Goal: Task Accomplishment & Management: Use online tool/utility

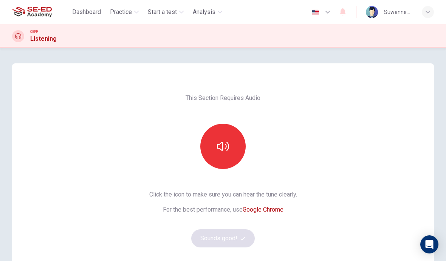
click at [220, 147] on icon "button" at bounding box center [223, 147] width 12 height 12
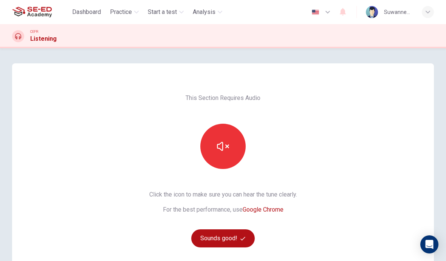
click at [225, 144] on icon "button" at bounding box center [223, 147] width 12 height 12
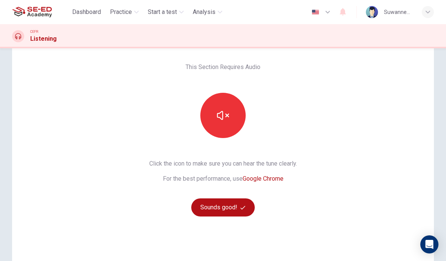
scroll to position [30, 0]
click at [224, 121] on icon "button" at bounding box center [223, 116] width 12 height 12
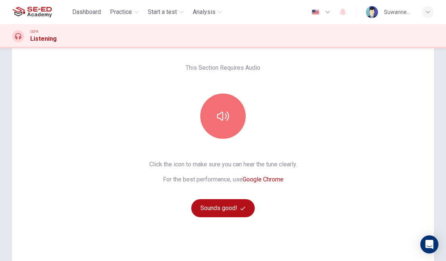
click at [228, 116] on icon "button" at bounding box center [223, 116] width 12 height 12
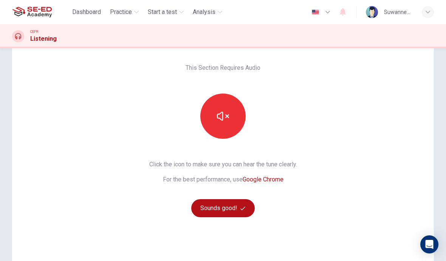
click at [227, 208] on button "Sounds good!" at bounding box center [222, 208] width 63 height 18
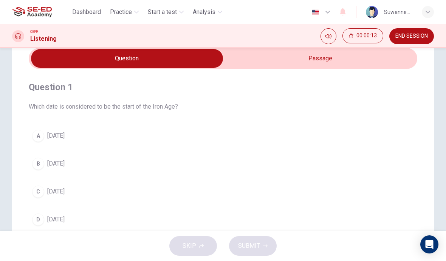
scroll to position [32, 0]
click at [196, 57] on input "checkbox" at bounding box center [127, 58] width 583 height 19
checkbox input "true"
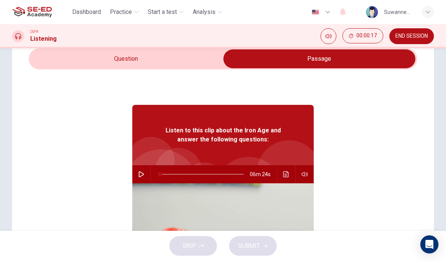
click at [145, 173] on button "button" at bounding box center [141, 174] width 12 height 18
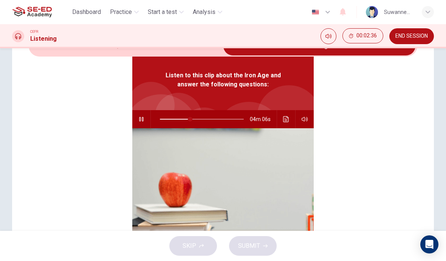
scroll to position [42, 0]
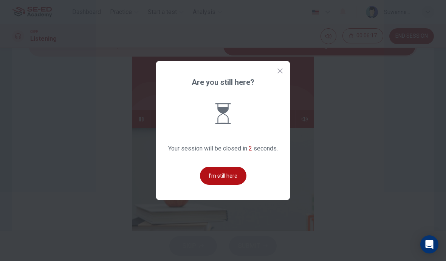
type input "94"
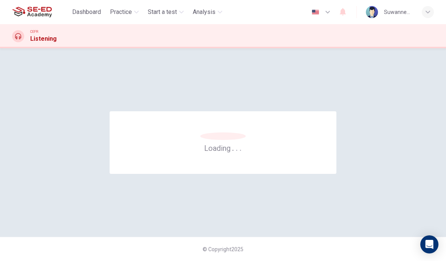
scroll to position [0, 0]
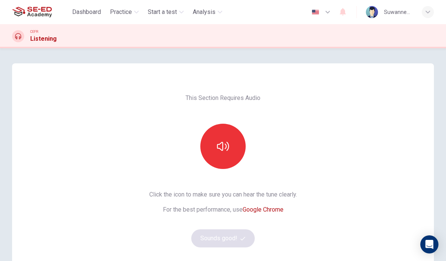
click at [226, 149] on icon "button" at bounding box center [223, 147] width 12 height 12
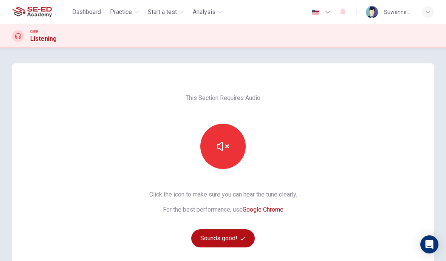
click at [233, 239] on button "Sounds good!" at bounding box center [222, 239] width 63 height 18
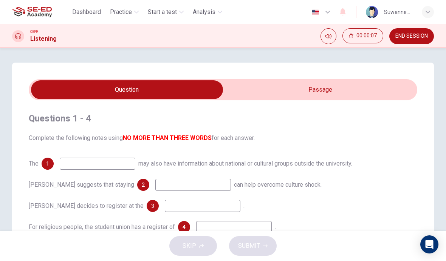
scroll to position [1, 0]
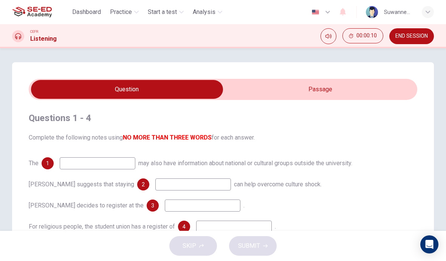
click at [336, 92] on input "checkbox" at bounding box center [127, 89] width 583 height 19
checkbox input "true"
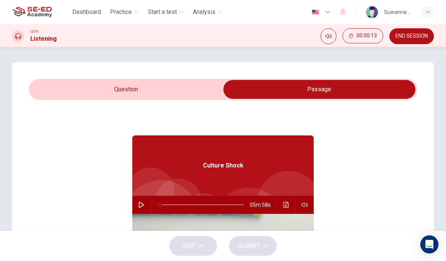
click at [143, 201] on button "button" at bounding box center [141, 205] width 12 height 18
type input "5"
click at [184, 83] on input "checkbox" at bounding box center [319, 89] width 583 height 19
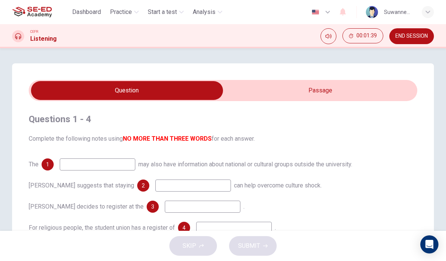
scroll to position [0, 0]
click at [325, 95] on input "checkbox" at bounding box center [127, 90] width 583 height 19
checkbox input "true"
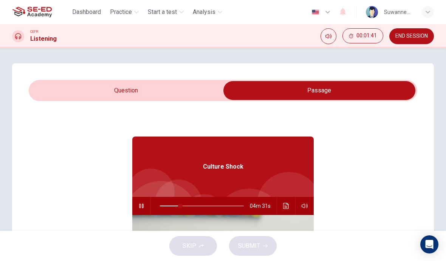
type input "25"
click at [175, 88] on input "checkbox" at bounding box center [319, 90] width 583 height 19
checkbox input "false"
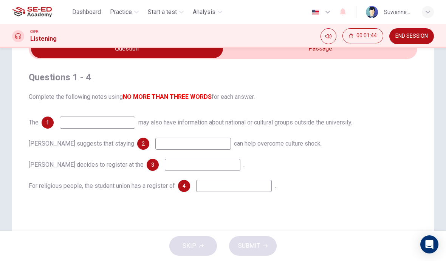
scroll to position [43, 0]
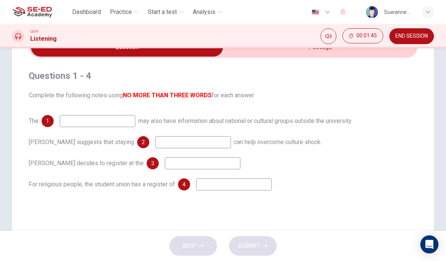
click at [111, 121] on input at bounding box center [98, 121] width 76 height 12
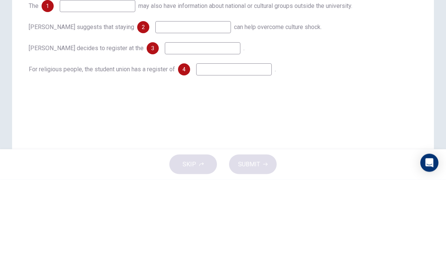
scroll to position [76, 0]
click at [155, 104] on input at bounding box center [193, 110] width 76 height 12
click at [224, 146] on input at bounding box center [234, 152] width 76 height 12
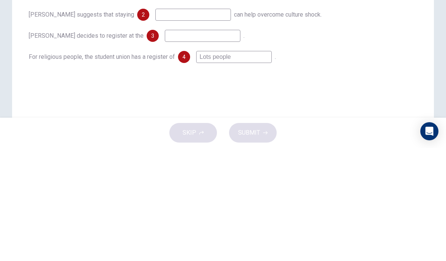
scroll to position [57, 0]
type input "Lots people"
click at [166, 144] on input at bounding box center [203, 150] width 76 height 12
type input "Three weeks"
click at [155, 123] on input at bounding box center [193, 129] width 76 height 12
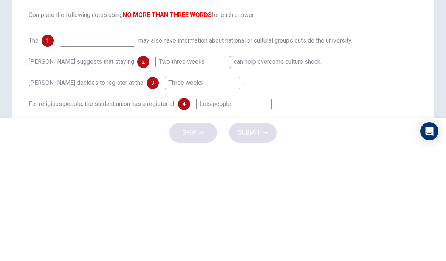
scroll to position [10, 0]
type input "Two-three weeks"
click at [87, 148] on input at bounding box center [98, 154] width 76 height 12
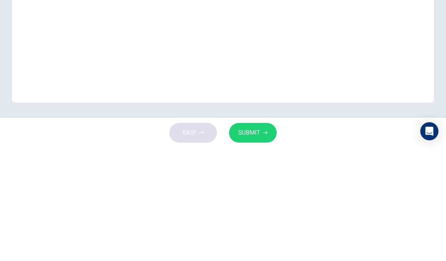
scroll to position [151, 0]
type input "Culture"
click at [407, 25] on div "Questions 1 - 4 Complete the following notes using NO MORE THAN THREE WORDS for…" at bounding box center [223, 64] width 422 height 304
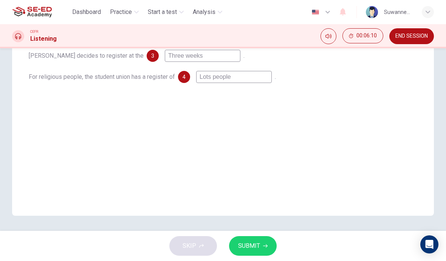
click at [251, 243] on span "SUBMIT" at bounding box center [249, 246] width 22 height 11
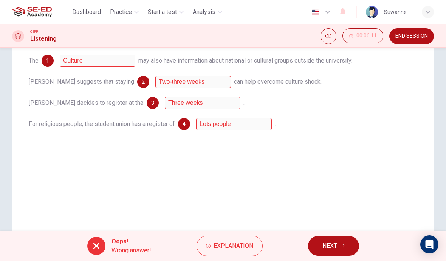
scroll to position [104, 0]
click at [235, 244] on span "Explanation" at bounding box center [233, 246] width 40 height 11
click at [239, 246] on span "Explanation" at bounding box center [233, 246] width 40 height 11
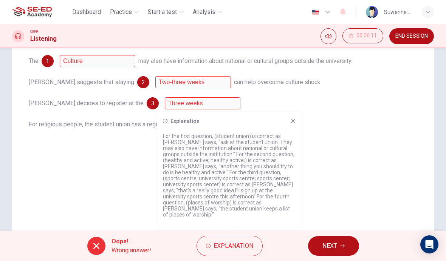
click at [97, 247] on icon at bounding box center [96, 246] width 9 height 9
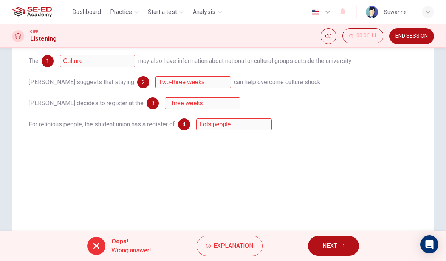
click at [328, 245] on span "NEXT" at bounding box center [329, 246] width 15 height 11
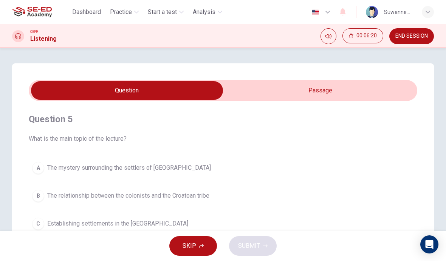
click at [123, 12] on span "Practice" at bounding box center [121, 12] width 22 height 9
click at [127, 11] on span "Practice" at bounding box center [121, 12] width 22 height 9
click at [124, 11] on span "Practice" at bounding box center [121, 12] width 22 height 9
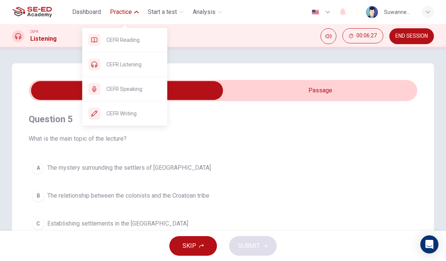
click at [132, 92] on span "CEFR Speaking" at bounding box center [134, 89] width 55 height 9
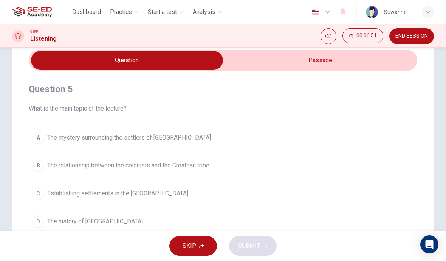
scroll to position [22, 0]
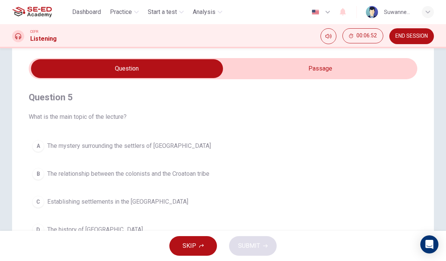
click at [132, 9] on span "Practice" at bounding box center [121, 12] width 22 height 9
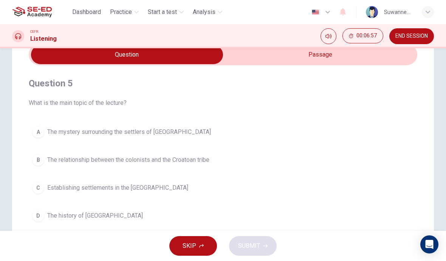
scroll to position [35, 0]
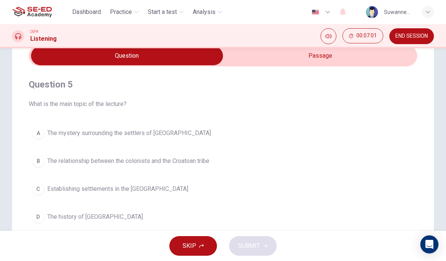
click at [319, 56] on input "checkbox" at bounding box center [127, 55] width 583 height 19
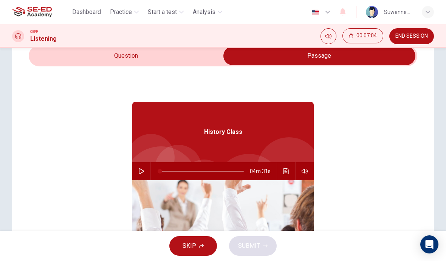
click at [123, 59] on input "checkbox" at bounding box center [319, 55] width 583 height 19
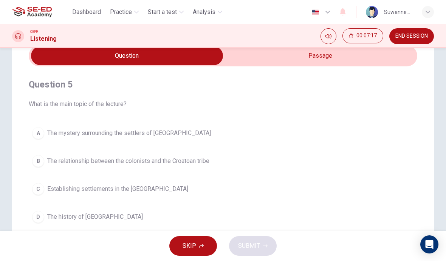
click at [327, 57] on input "checkbox" at bounding box center [127, 55] width 583 height 19
checkbox input "true"
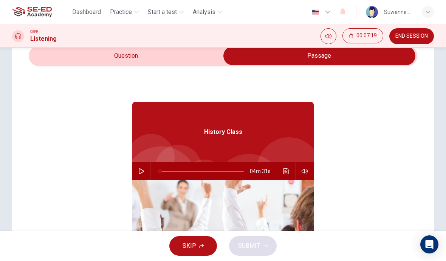
click at [141, 173] on icon "button" at bounding box center [141, 171] width 6 height 6
type input "1"
click at [143, 54] on input "checkbox" at bounding box center [319, 55] width 583 height 19
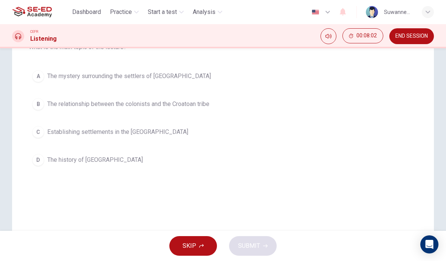
scroll to position [93, 0]
click at [43, 162] on div "D" at bounding box center [38, 159] width 12 height 12
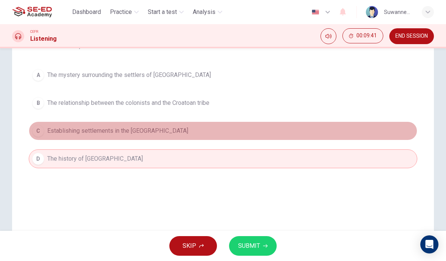
click at [138, 132] on span "Establishing settlements in the New World" at bounding box center [117, 131] width 141 height 9
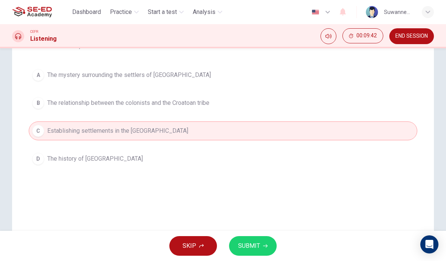
click at [167, 107] on span "The relationship between the colonists and the Croatoan tribe" at bounding box center [128, 103] width 162 height 9
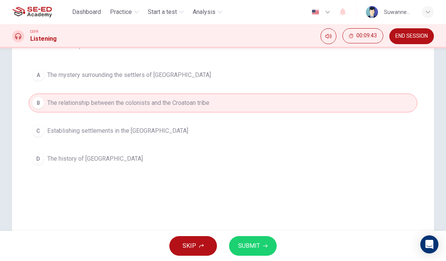
click at [187, 72] on span "The mystery surrounding the settlers of Roanoke Island" at bounding box center [129, 75] width 164 height 9
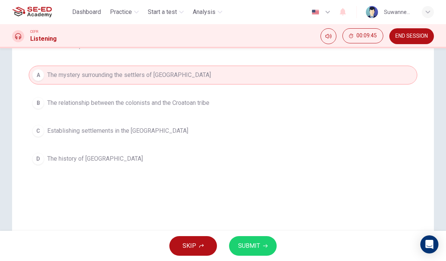
click at [119, 159] on span "The history of Roanoke Island" at bounding box center [95, 159] width 96 height 9
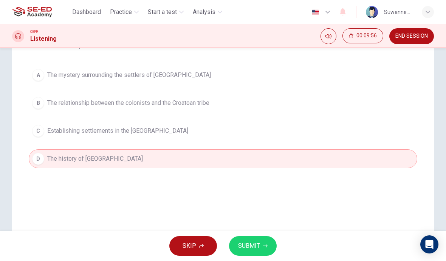
click at [252, 246] on span "SUBMIT" at bounding box center [249, 246] width 22 height 11
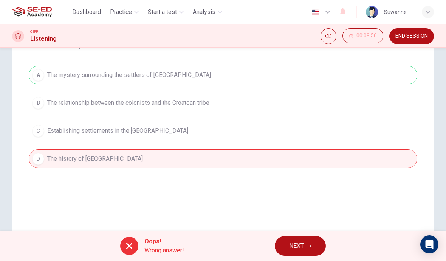
click at [71, 76] on div "A The mystery surrounding the settlers of Roanoke Island B The relationship bet…" at bounding box center [223, 117] width 388 height 103
click at [315, 253] on button "NEXT" at bounding box center [300, 246] width 51 height 20
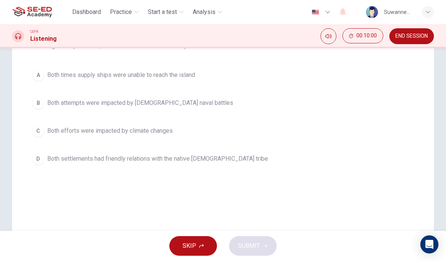
click at [124, 11] on span "Practice" at bounding box center [121, 12] width 22 height 9
click at [125, 16] on span "Practice" at bounding box center [121, 12] width 22 height 9
click at [144, 94] on button "B Both attempts were impacted by British naval battles" at bounding box center [223, 103] width 388 height 19
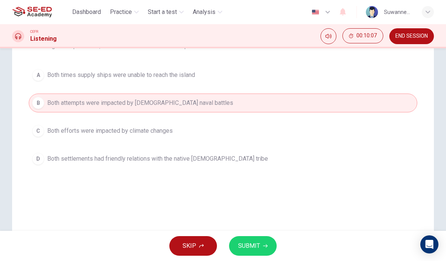
click at [124, 13] on span "Practice" at bounding box center [121, 12] width 22 height 9
click at [133, 91] on div "A Both times supply ships were unable to reach the island B Both attempts were …" at bounding box center [223, 117] width 388 height 103
click at [128, 14] on span "Practice" at bounding box center [121, 12] width 22 height 9
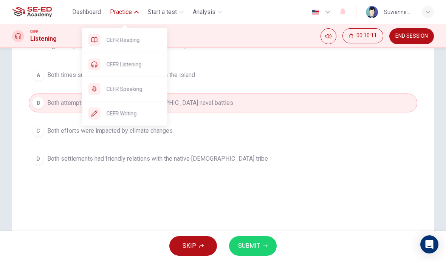
click at [96, 88] on icon at bounding box center [94, 89] width 6 height 6
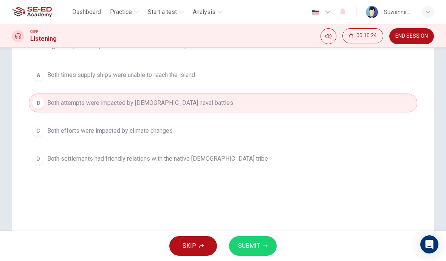
click at [192, 247] on span "SKIP" at bounding box center [189, 246] width 14 height 11
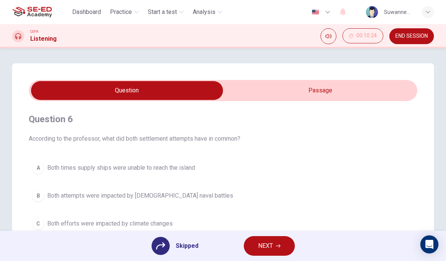
scroll to position [0, 0]
click at [122, 8] on span "Practice" at bounding box center [121, 12] width 22 height 9
click at [97, 93] on input "checkbox" at bounding box center [127, 90] width 583 height 19
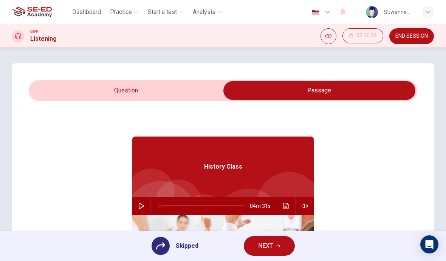
click at [123, 9] on span "Practice" at bounding box center [121, 12] width 22 height 9
click at [127, 9] on span "Practice" at bounding box center [121, 12] width 22 height 9
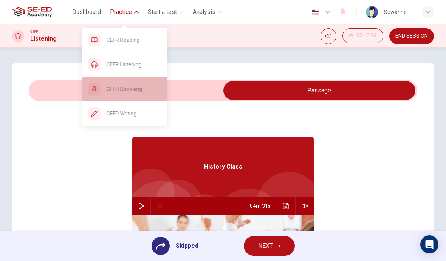
click at [136, 91] on span "CEFR Speaking" at bounding box center [134, 89] width 55 height 9
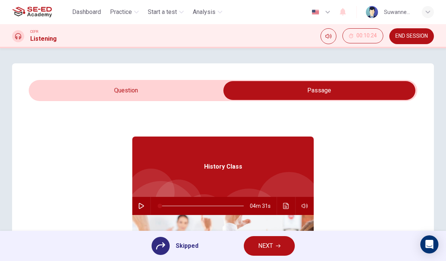
click at [110, 99] on input "checkbox" at bounding box center [319, 90] width 583 height 19
checkbox input "false"
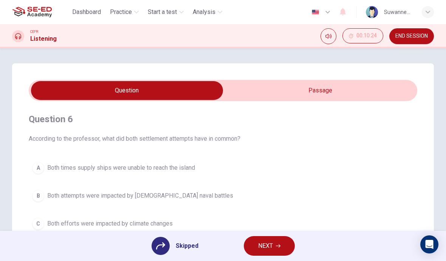
click at [136, 10] on icon "button" at bounding box center [136, 12] width 5 height 5
click at [119, 16] on span "Practice" at bounding box center [121, 12] width 22 height 9
click at [175, 14] on span "Start a test" at bounding box center [162, 12] width 29 height 9
click at [172, 16] on span "Start a test" at bounding box center [162, 12] width 29 height 9
click at [170, 14] on span "Start a test" at bounding box center [162, 12] width 29 height 9
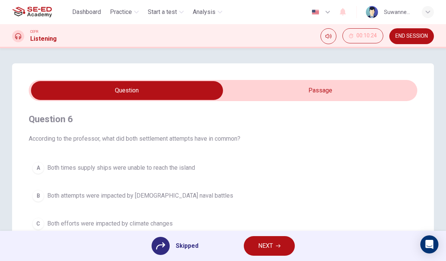
click at [124, 13] on span "Practice" at bounding box center [121, 12] width 22 height 9
click at [324, 237] on div "Skipped NEXT" at bounding box center [223, 246] width 446 height 30
click at [123, 12] on span "Practice" at bounding box center [121, 12] width 22 height 9
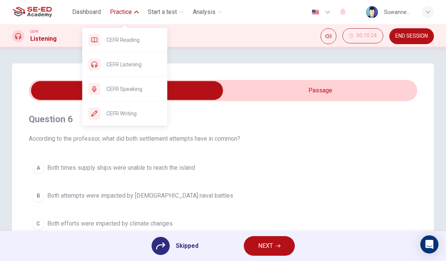
click at [120, 42] on span "CEFR Reading" at bounding box center [134, 40] width 55 height 9
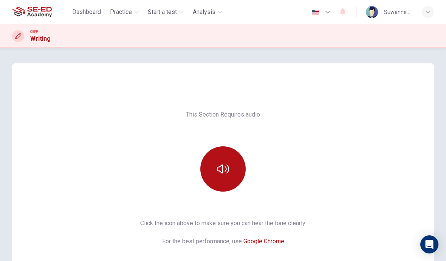
click at [230, 170] on button "button" at bounding box center [222, 169] width 45 height 45
click at [231, 173] on button "button" at bounding box center [222, 169] width 45 height 45
click at [276, 242] on link "Google Chrome" at bounding box center [263, 241] width 41 height 7
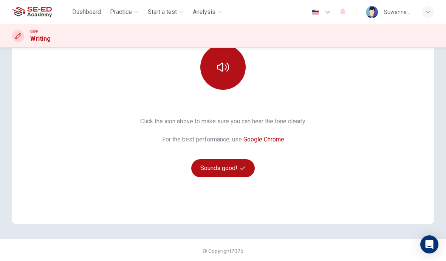
scroll to position [100, 0]
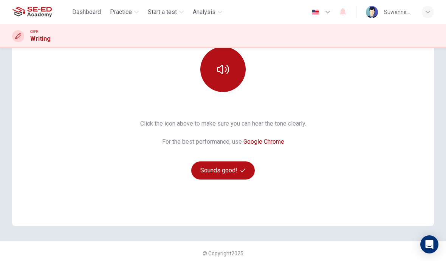
click at [227, 168] on button "Sounds good!" at bounding box center [222, 171] width 63 height 18
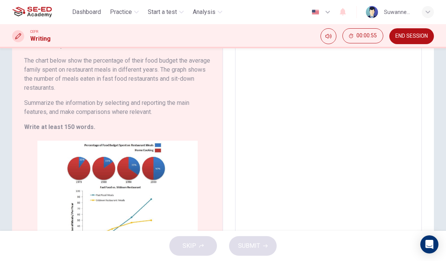
scroll to position [61, 0]
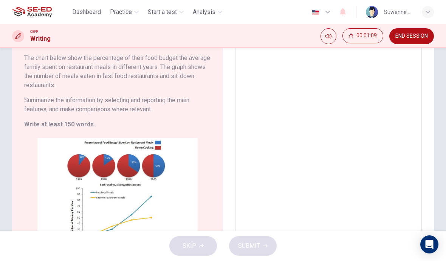
click at [192, 113] on h6 "Summarize the information by selecting and reporting the main features, and mak…" at bounding box center [117, 105] width 186 height 18
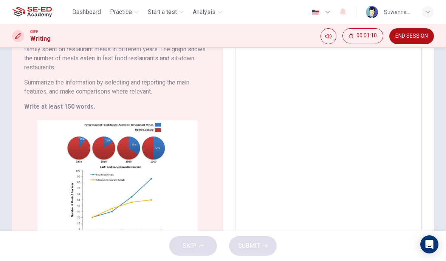
scroll to position [103, 0]
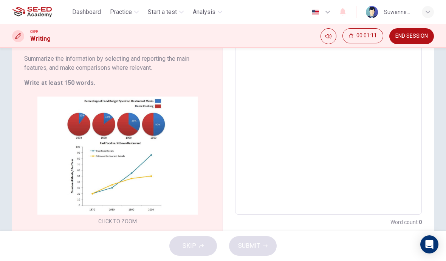
click at [139, 161] on button "Click to Zoom" at bounding box center [118, 162] width 66 height 18
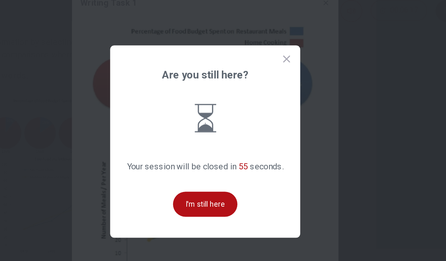
click at [278, 67] on icon at bounding box center [282, 71] width 8 height 8
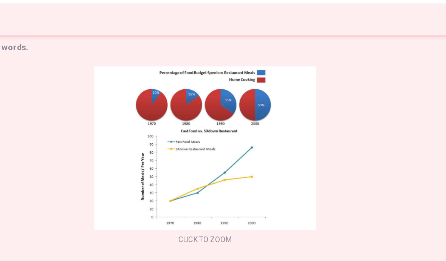
click at [190, 126] on button "Click to Zoom" at bounding box center [223, 135] width 66 height 18
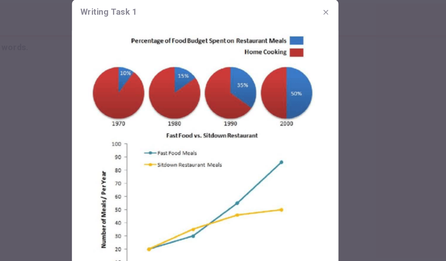
click at [304, 25] on button "button" at bounding box center [310, 31] width 12 height 12
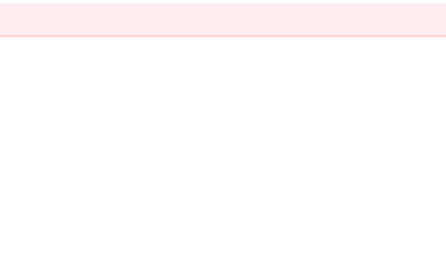
click at [171, 109] on div "Writing Task 1 You should spend about 20 minutes on this task. The chart below …" at bounding box center [223, 92] width 422 height 263
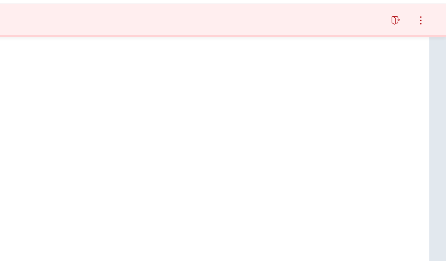
click at [406, 33] on icon "button" at bounding box center [409, 36] width 6 height 6
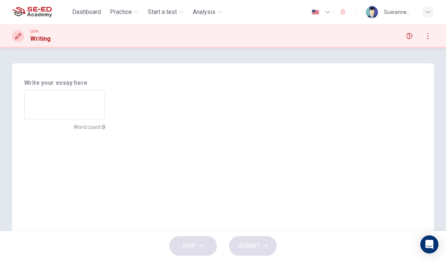
click at [46, 99] on textarea at bounding box center [64, 104] width 70 height 17
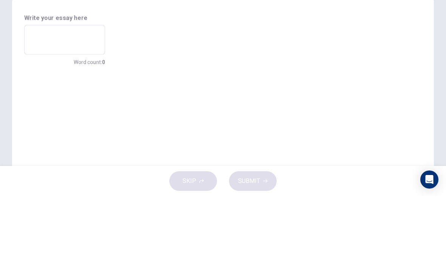
type textarea "S"
type textarea "x"
type textarea "So"
type textarea "x"
type textarea "Soc"
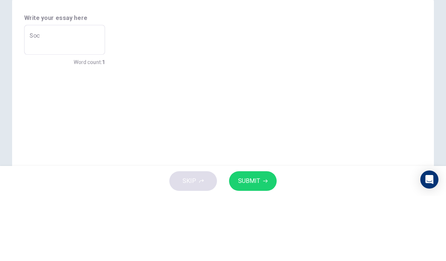
type textarea "x"
type textarea "Soce"
type textarea "x"
type textarea "Socei"
type textarea "x"
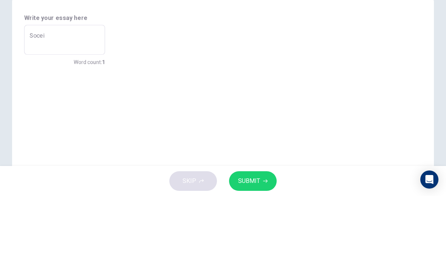
type textarea "Soceit"
type textarea "x"
type textarea "Soceity"
type textarea "x"
type textarea "Soceity"
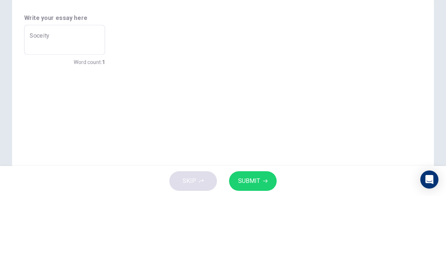
type textarea "x"
click at [66, 96] on textarea "Soceity" at bounding box center [64, 104] width 70 height 17
type textarea "Soceity"
click at [267, 63] on div "Writing Task 1 You should spend about 20 minutes on this task. The chart below …" at bounding box center [223, 194] width 422 height 263
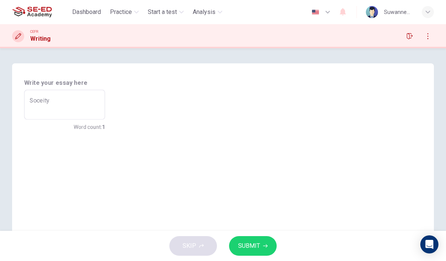
click at [195, 247] on div "SKIP SUBMIT" at bounding box center [223, 246] width 446 height 30
click at [200, 247] on div "SKIP SUBMIT" at bounding box center [223, 246] width 446 height 30
click at [63, 100] on textarea "Soceity" at bounding box center [64, 104] width 70 height 17
type textarea "x"
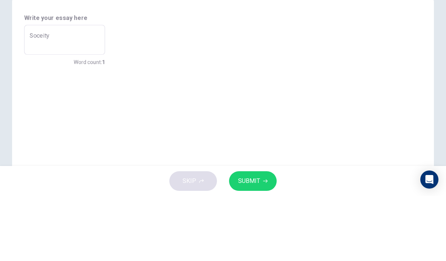
type textarea "Soceity"
type textarea "x"
type textarea "Soceit"
type textarea "x"
type textarea "Socei"
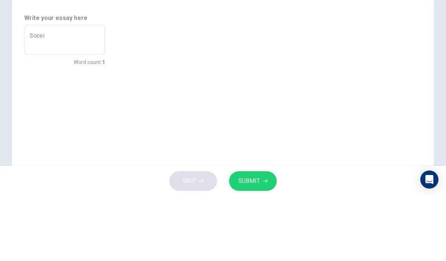
type textarea "x"
type textarea "Soce"
type textarea "x"
type textarea "Soc"
type textarea "x"
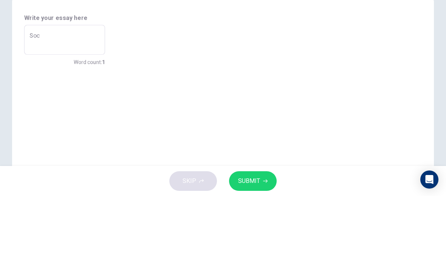
type textarea "So"
type textarea "x"
type textarea "S"
type textarea "x"
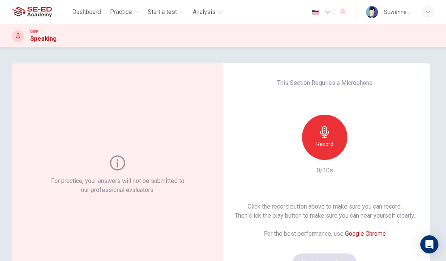
click at [324, 142] on h6 "Record" at bounding box center [324, 144] width 17 height 9
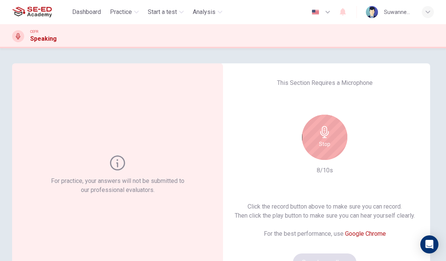
click at [327, 132] on icon "button" at bounding box center [324, 132] width 12 height 12
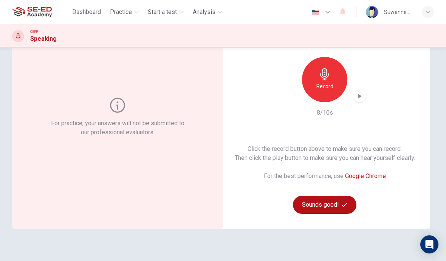
scroll to position [60, 0]
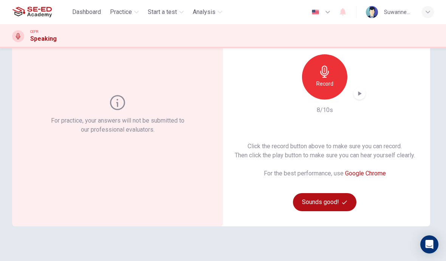
click at [336, 201] on button "Sounds good!" at bounding box center [324, 202] width 63 height 18
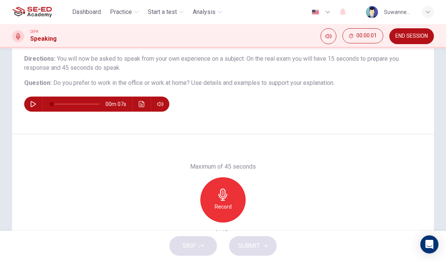
click at [219, 204] on h6 "Record" at bounding box center [223, 206] width 17 height 9
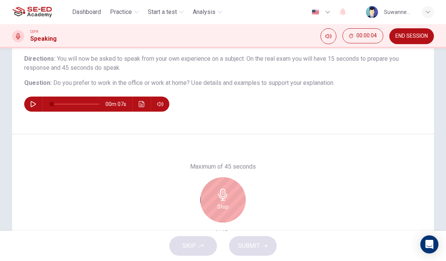
click at [29, 104] on button "button" at bounding box center [33, 104] width 12 height 15
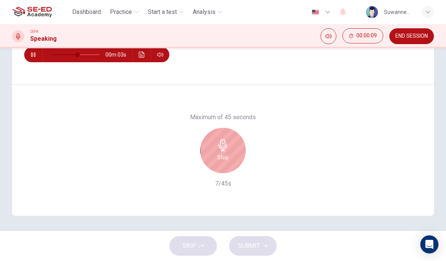
scroll to position [110, 0]
click at [224, 143] on icon "button" at bounding box center [223, 145] width 12 height 12
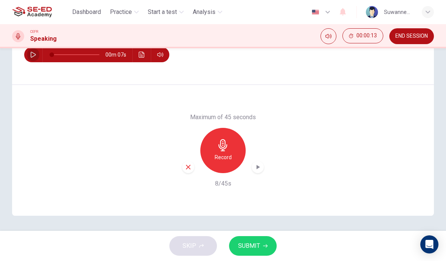
click at [36, 56] on icon "button" at bounding box center [33, 55] width 6 height 6
click at [36, 55] on button "button" at bounding box center [33, 54] width 12 height 15
click at [224, 148] on icon "button" at bounding box center [223, 145] width 12 height 12
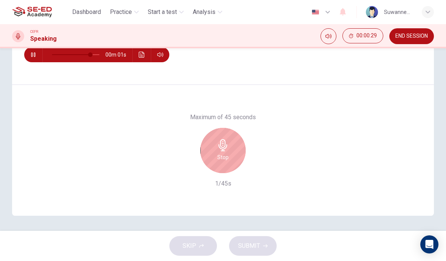
click at [227, 157] on h6 "Stop" at bounding box center [222, 157] width 11 height 9
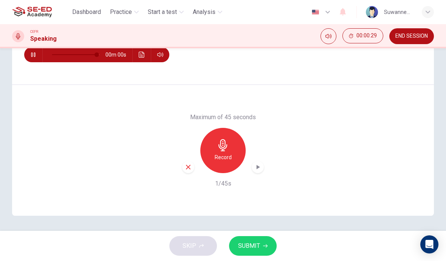
type input "0"
click at [253, 247] on span "SUBMIT" at bounding box center [249, 246] width 22 height 11
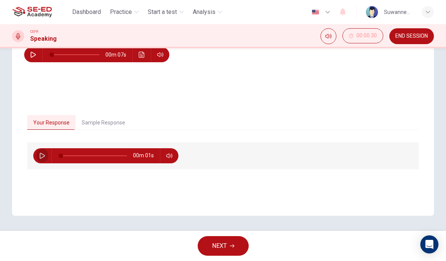
click at [41, 156] on icon "button" at bounding box center [42, 156] width 6 height 6
click at [43, 153] on icon "button" at bounding box center [42, 156] width 6 height 6
type input "0"
click at [32, 57] on icon "button" at bounding box center [33, 55] width 5 height 6
click at [36, 54] on button "button" at bounding box center [33, 54] width 12 height 15
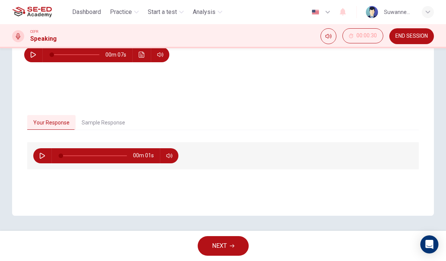
click at [39, 57] on button "button" at bounding box center [33, 54] width 12 height 15
click at [35, 55] on icon "button" at bounding box center [33, 55] width 6 height 6
type input "0"
click at [60, 122] on button "Your Response" at bounding box center [51, 123] width 48 height 16
click at [45, 156] on icon "button" at bounding box center [42, 156] width 5 height 6
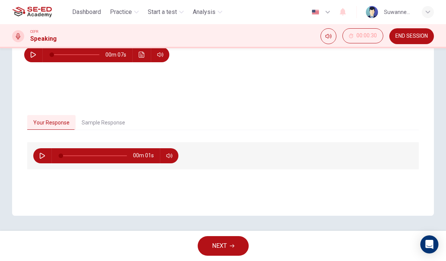
click at [42, 155] on icon "button" at bounding box center [42, 156] width 6 height 6
type input "0"
click at [102, 122] on button "Sample Response" at bounding box center [104, 123] width 56 height 16
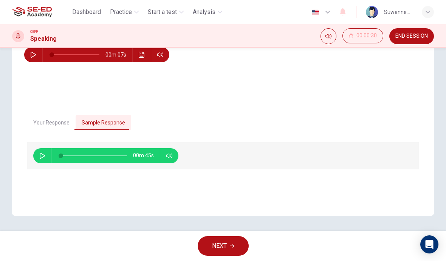
click at [45, 155] on icon "button" at bounding box center [42, 156] width 5 height 6
type input "0"
